Goal: Transaction & Acquisition: Purchase product/service

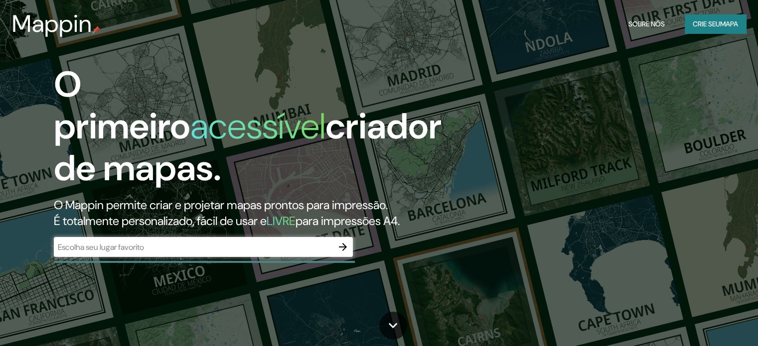
click at [140, 239] on div "​" at bounding box center [203, 247] width 299 height 20
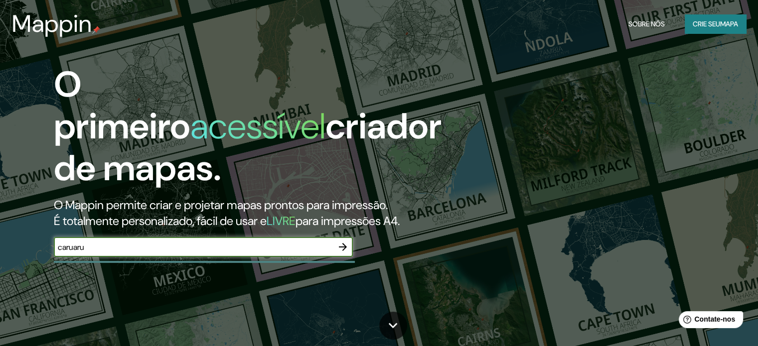
type input "caruaru"
click at [346, 247] on icon "button" at bounding box center [343, 247] width 8 height 8
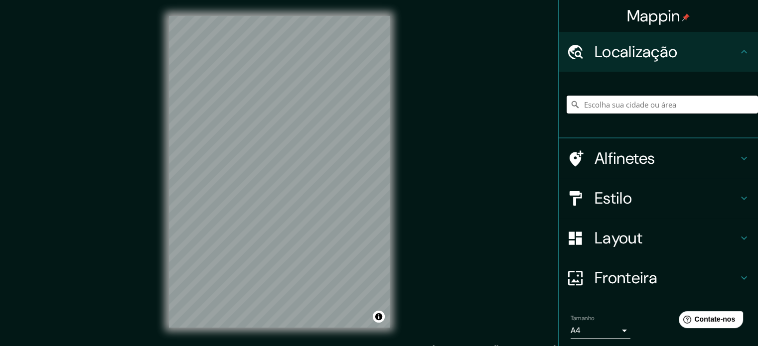
click at [634, 107] on input "Escolha sua cidade ou área" at bounding box center [662, 105] width 191 height 18
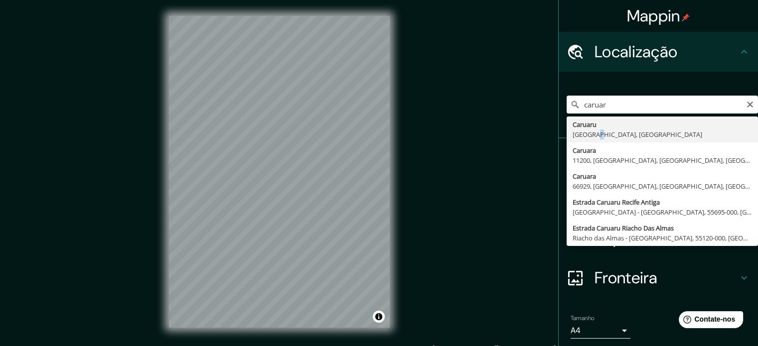
type input "Caruaru, Pernambuco, Brasil"
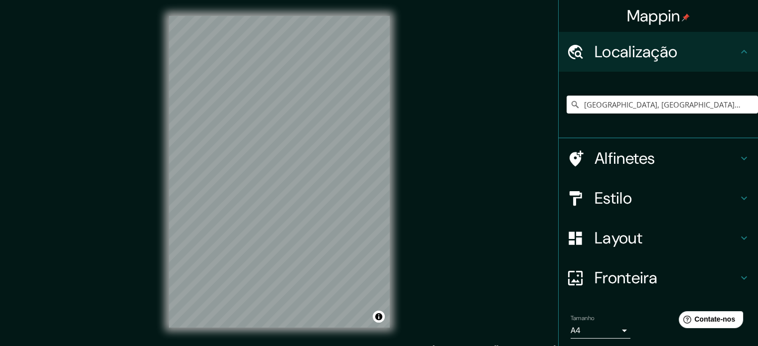
click at [616, 208] on font "Estilo" at bounding box center [613, 198] width 37 height 21
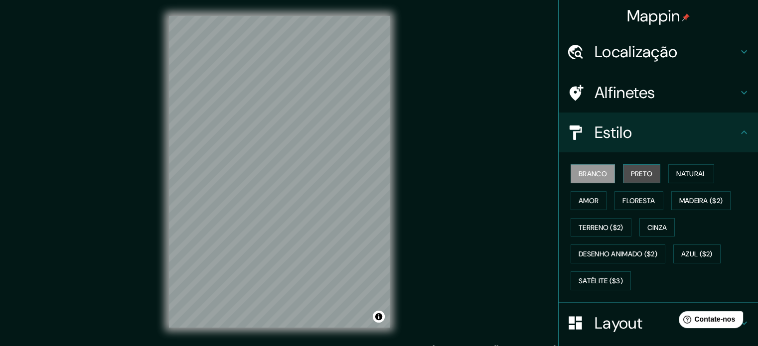
click at [631, 175] on font "Preto" at bounding box center [642, 173] width 22 height 9
click at [595, 176] on font "Branco" at bounding box center [593, 173] width 28 height 9
click at [649, 175] on button "Preto" at bounding box center [642, 173] width 38 height 19
click at [615, 328] on font "Layout" at bounding box center [619, 323] width 48 height 21
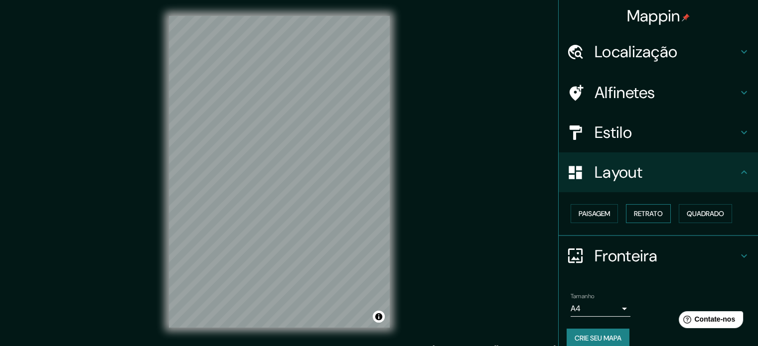
click at [627, 215] on button "Retrato" at bounding box center [648, 213] width 45 height 19
click at [587, 214] on font "Paisagem" at bounding box center [594, 213] width 31 height 9
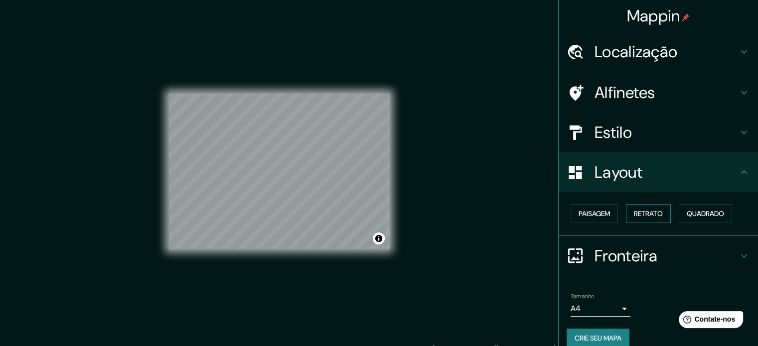
click at [640, 219] on font "Retrato" at bounding box center [648, 213] width 29 height 13
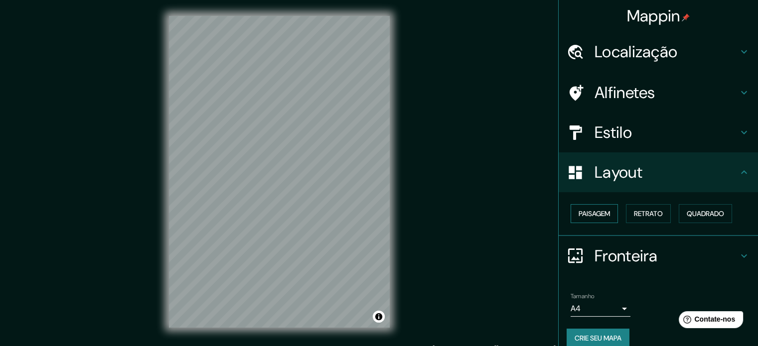
click at [596, 213] on font "Paisagem" at bounding box center [594, 213] width 31 height 9
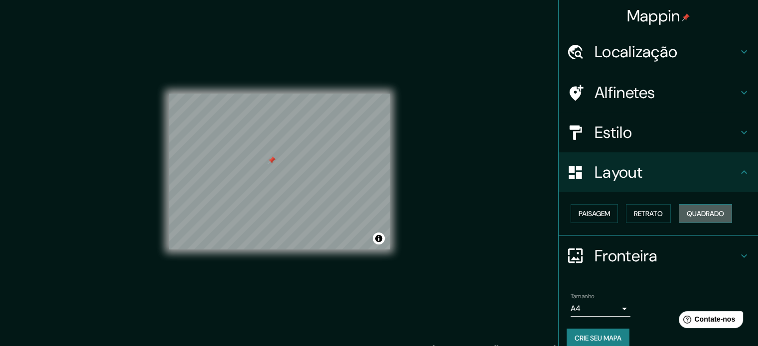
click at [692, 210] on font "Quadrado" at bounding box center [705, 213] width 37 height 9
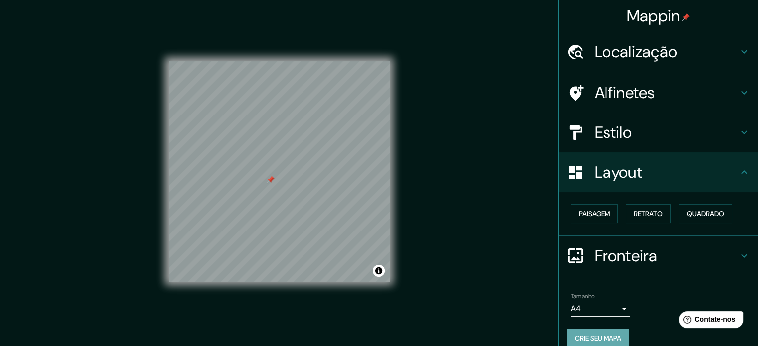
click at [567, 332] on button "Crie seu mapa" at bounding box center [598, 338] width 63 height 19
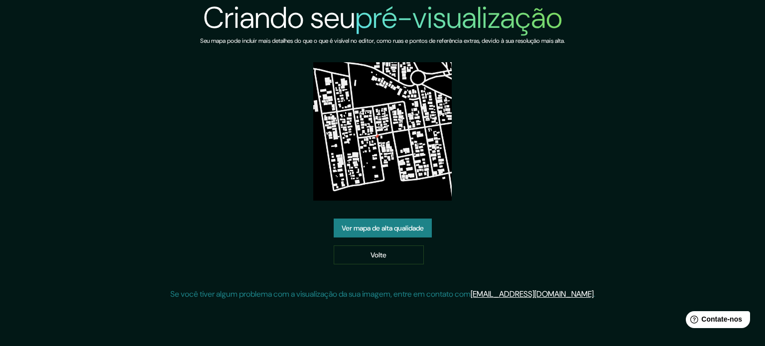
click at [389, 231] on font "Ver mapa de alta qualidade" at bounding box center [383, 228] width 82 height 9
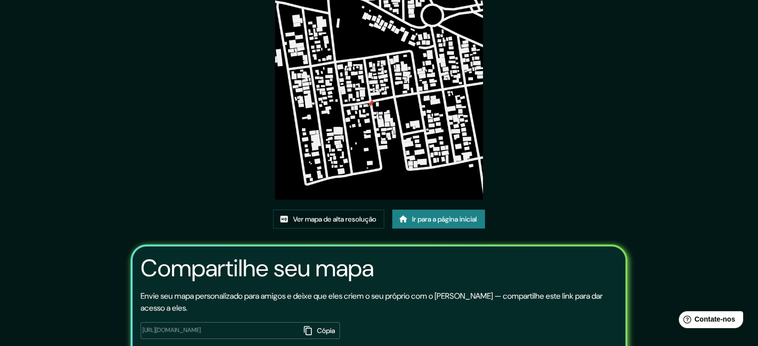
scroll to position [50, 0]
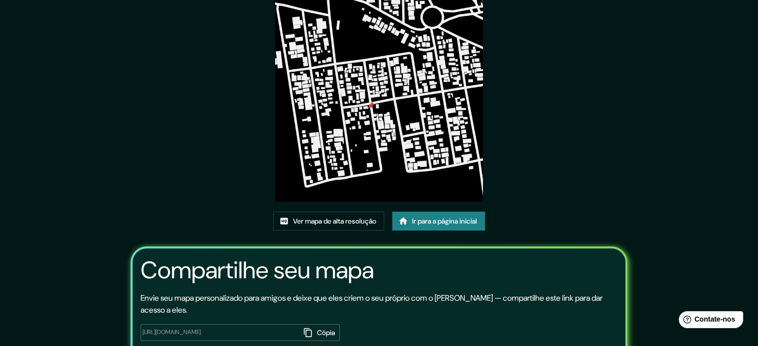
click at [426, 224] on font "Ir para a página inicial" at bounding box center [444, 221] width 65 height 9
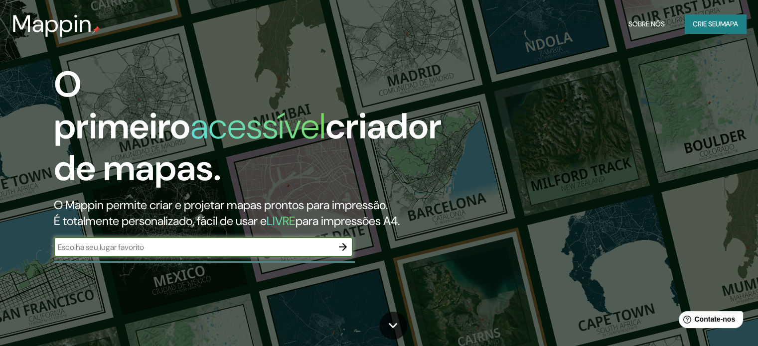
click at [112, 251] on input "text" at bounding box center [193, 247] width 279 height 11
type input "costa azul salvador"
click at [350, 250] on button "button" at bounding box center [343, 247] width 20 height 20
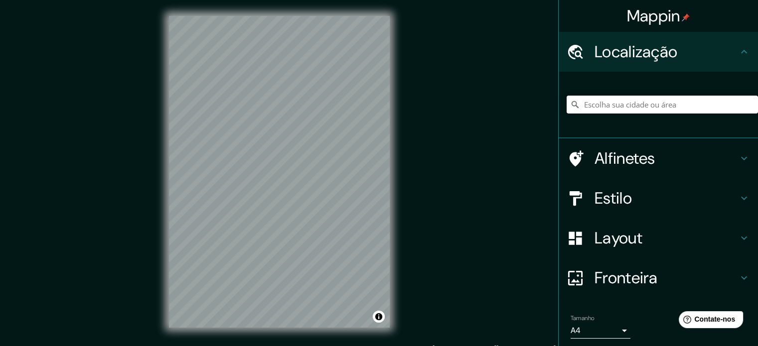
click at [635, 111] on input "Escolha sua cidade ou área" at bounding box center [662, 105] width 191 height 18
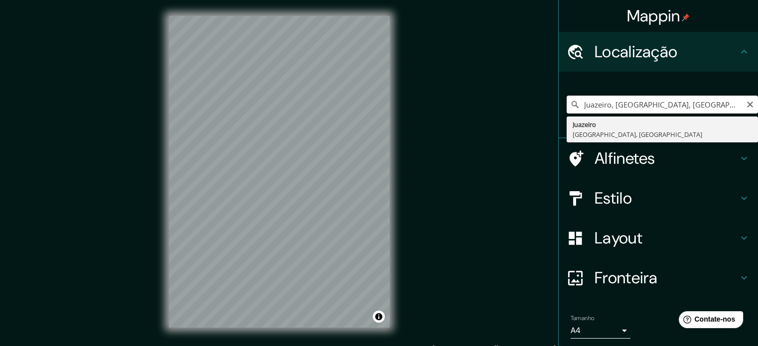
click at [744, 111] on input "Juazeiro, [GEOGRAPHIC_DATA], [GEOGRAPHIC_DATA]" at bounding box center [662, 105] width 191 height 18
type input "Juazeiro, [GEOGRAPHIC_DATA], [GEOGRAPHIC_DATA]"
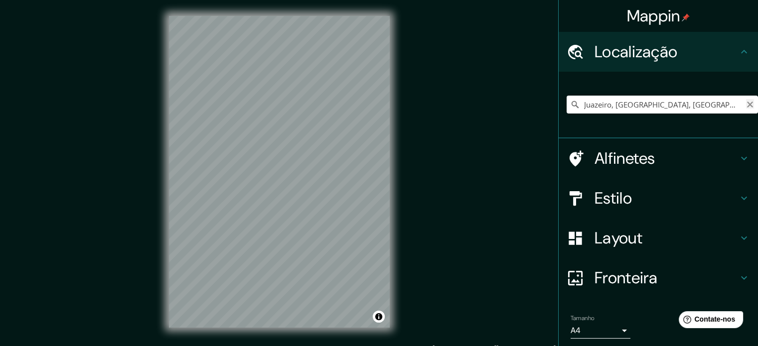
click at [747, 103] on icon "Claro" at bounding box center [750, 105] width 6 height 6
type input "Largo, Piritiba, [GEOGRAPHIC_DATA], [GEOGRAPHIC_DATA]"
click at [746, 99] on button "Claro" at bounding box center [750, 103] width 8 height 9
type input "[GEOGRAPHIC_DATA], [GEOGRAPHIC_DATA] - [GEOGRAPHIC_DATA], 38860-000, [GEOGRAPHI…"
click at [746, 103] on icon "Claro" at bounding box center [750, 105] width 8 height 8
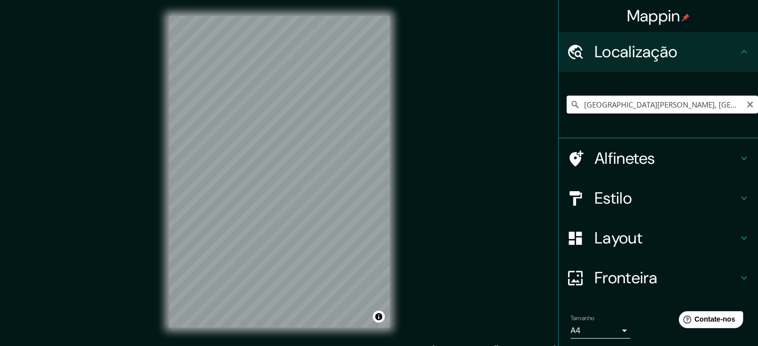
click at [648, 101] on input "[GEOGRAPHIC_DATA][PERSON_NAME], [GEOGRAPHIC_DATA], 68770-000, [GEOGRAPHIC_DATA]" at bounding box center [662, 105] width 191 height 18
type input "[GEOGRAPHIC_DATA][PERSON_NAME], [GEOGRAPHIC_DATA], 68770-000, [GEOGRAPHIC_DATA]"
click at [747, 105] on icon "Claro" at bounding box center [750, 105] width 6 height 6
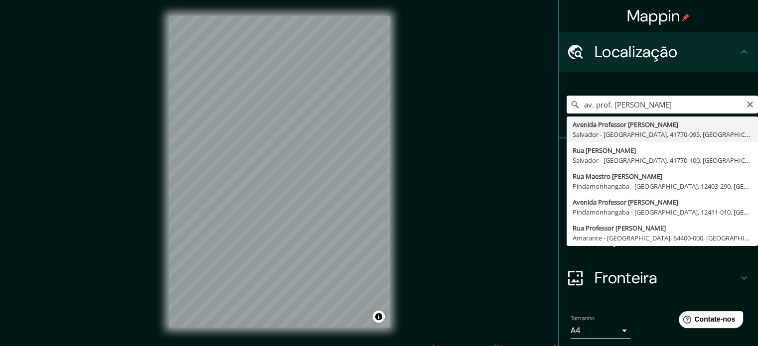
type input "[GEOGRAPHIC_DATA][PERSON_NAME], [GEOGRAPHIC_DATA] - [GEOGRAPHIC_DATA], 41770-09…"
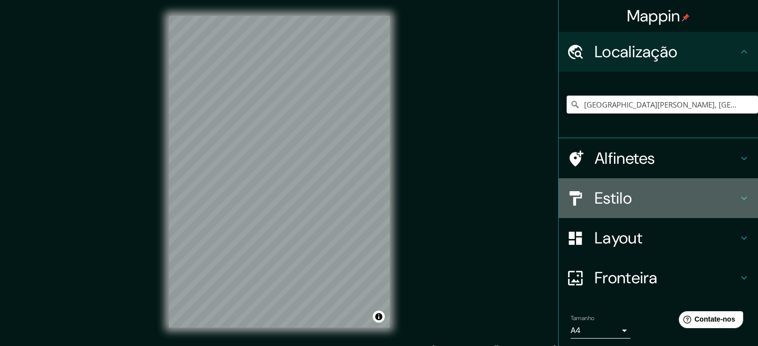
click at [627, 198] on h4 "Estilo" at bounding box center [667, 198] width 144 height 20
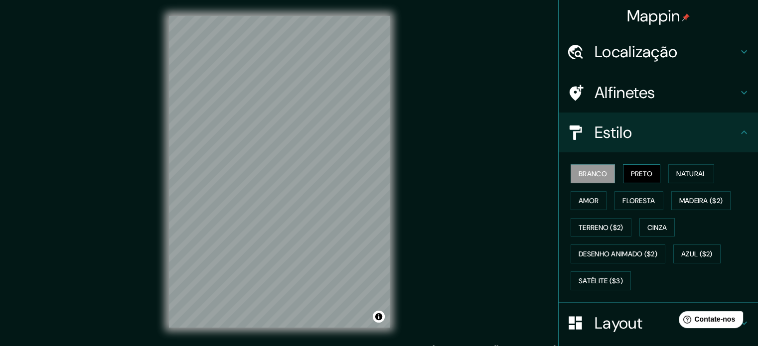
click at [631, 172] on font "Preto" at bounding box center [642, 173] width 22 height 9
click at [600, 171] on button "Branco" at bounding box center [593, 173] width 44 height 19
click at [686, 176] on font "Natural" at bounding box center [691, 173] width 30 height 9
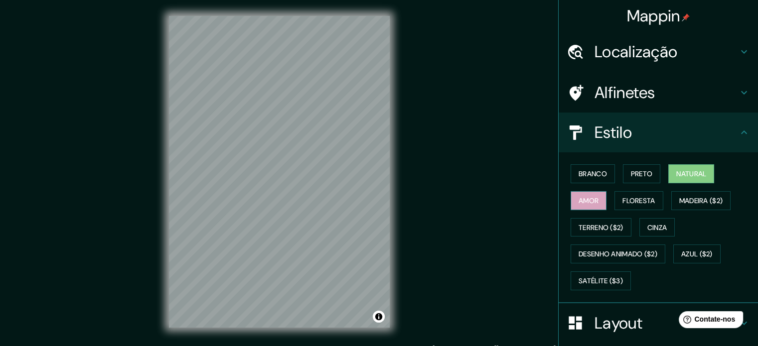
click at [583, 203] on font "Amor" at bounding box center [589, 200] width 20 height 9
click at [631, 195] on font "Floresta" at bounding box center [638, 200] width 32 height 13
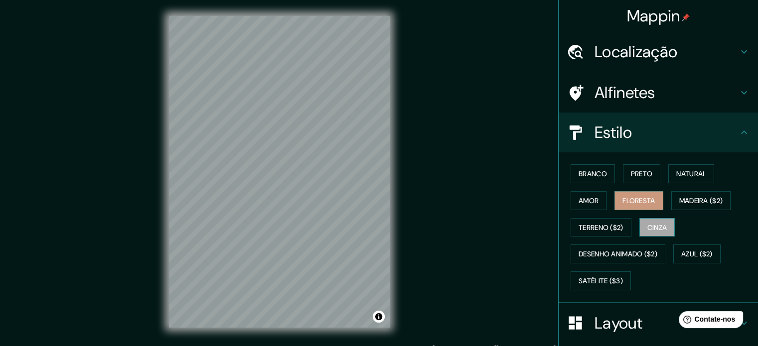
click at [648, 227] on font "Cinza" at bounding box center [657, 227] width 20 height 9
click at [629, 322] on font "Layout" at bounding box center [619, 323] width 48 height 21
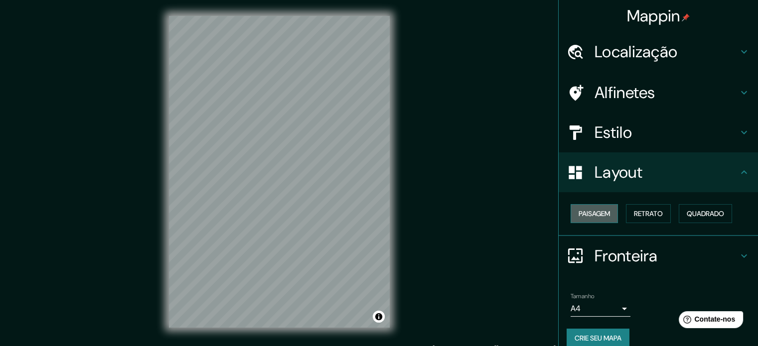
click at [608, 215] on button "Paisagem" at bounding box center [594, 213] width 47 height 19
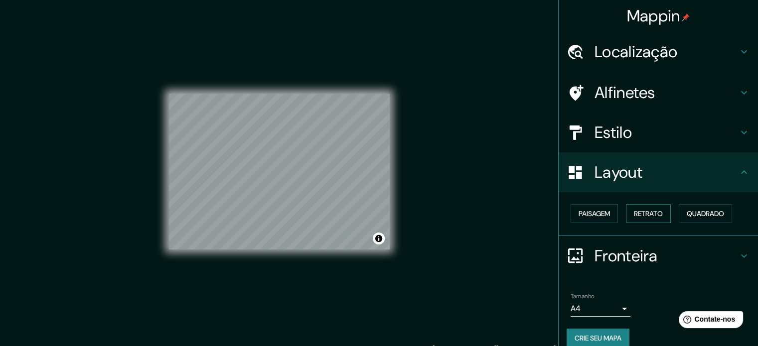
click at [644, 212] on font "Retrato" at bounding box center [648, 213] width 29 height 9
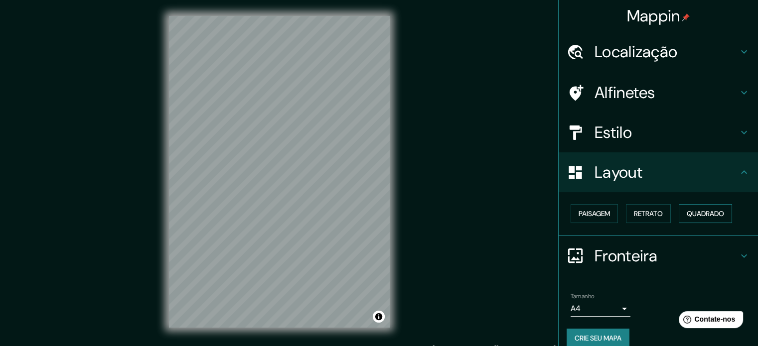
click at [687, 216] on font "Quadrado" at bounding box center [705, 213] width 37 height 9
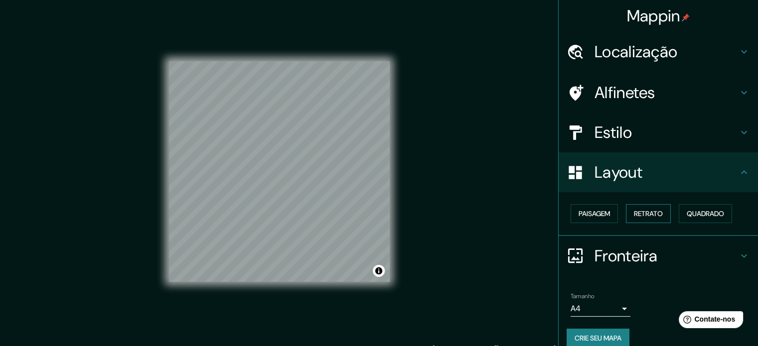
click at [658, 215] on button "Retrato" at bounding box center [648, 213] width 45 height 19
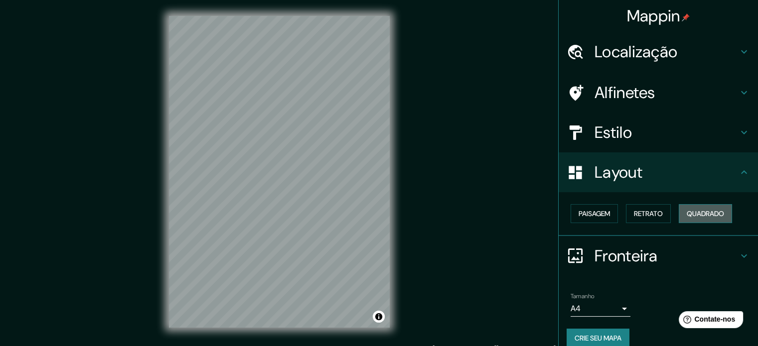
click at [688, 211] on font "Quadrado" at bounding box center [705, 213] width 37 height 9
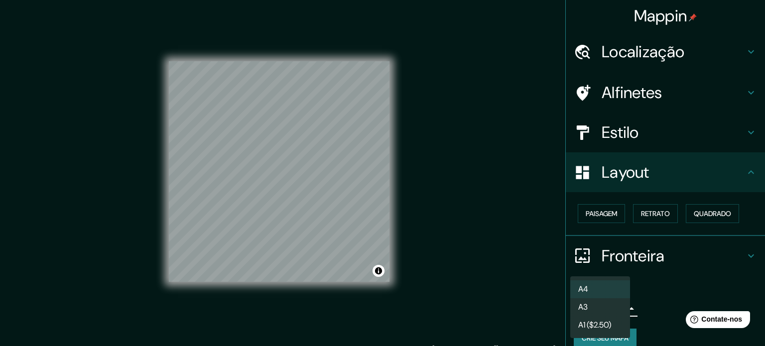
click at [612, 304] on body "Mappin Localização Avenida Professor [GEOGRAPHIC_DATA], [GEOGRAPHIC_DATA] - [GE…" at bounding box center [382, 173] width 765 height 346
click at [612, 310] on li "A3" at bounding box center [601, 308] width 60 height 18
type input "a4"
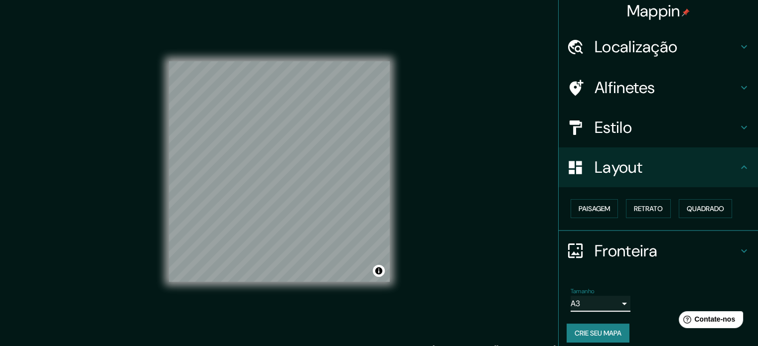
scroll to position [12, 0]
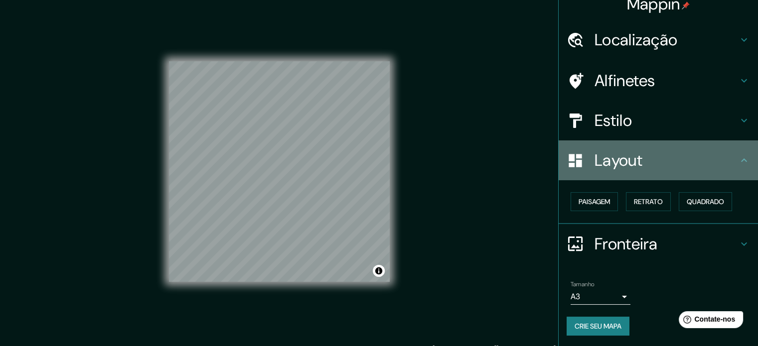
click at [676, 165] on h4 "Layout" at bounding box center [667, 161] width 144 height 20
click at [708, 156] on h4 "Layout" at bounding box center [667, 161] width 144 height 20
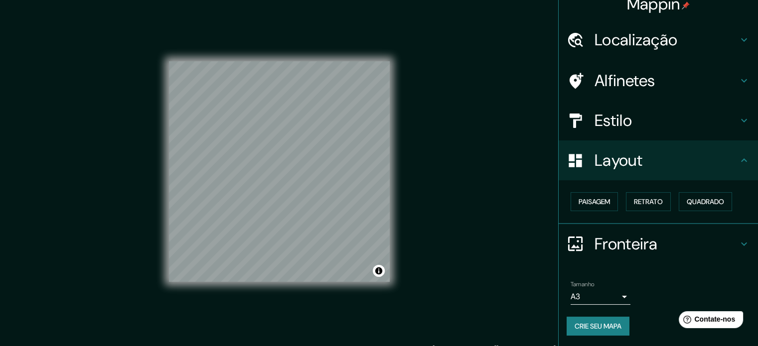
click at [738, 163] on icon at bounding box center [744, 160] width 12 height 12
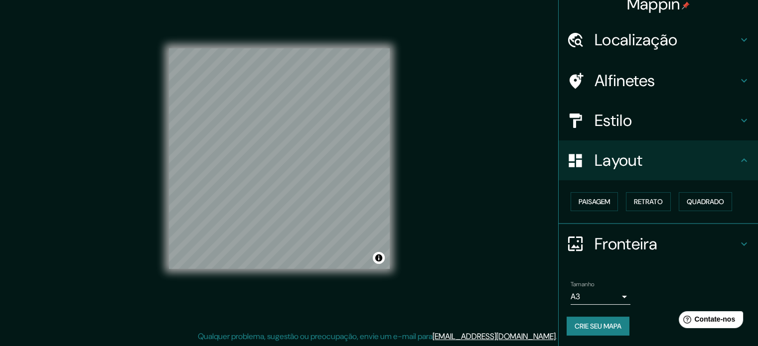
click at [604, 320] on font "Crie seu mapa" at bounding box center [598, 326] width 47 height 13
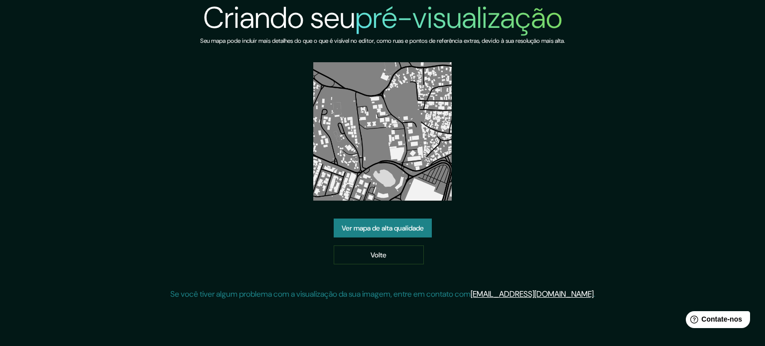
drag, startPoint x: 388, startPoint y: 178, endPoint x: 355, endPoint y: 229, distance: 60.8
click at [355, 229] on font "Ver mapa de alta qualidade" at bounding box center [383, 228] width 82 height 9
